Goal: Information Seeking & Learning: Learn about a topic

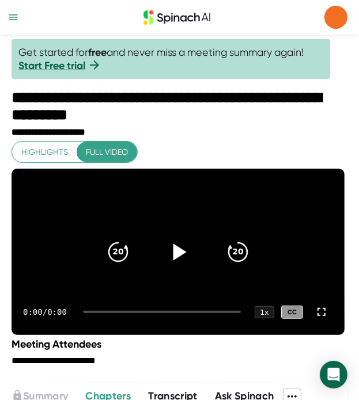
click at [177, 238] on icon at bounding box center [178, 252] width 29 height 29
click at [177, 313] on div at bounding box center [163, 312] width 156 height 2
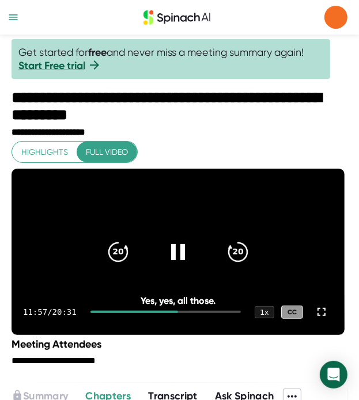
drag, startPoint x: 177, startPoint y: 267, endPoint x: 283, endPoint y: 269, distance: 106.0
click at [178, 266] on icon at bounding box center [178, 252] width 28 height 28
